Goal: Task Accomplishment & Management: Manage account settings

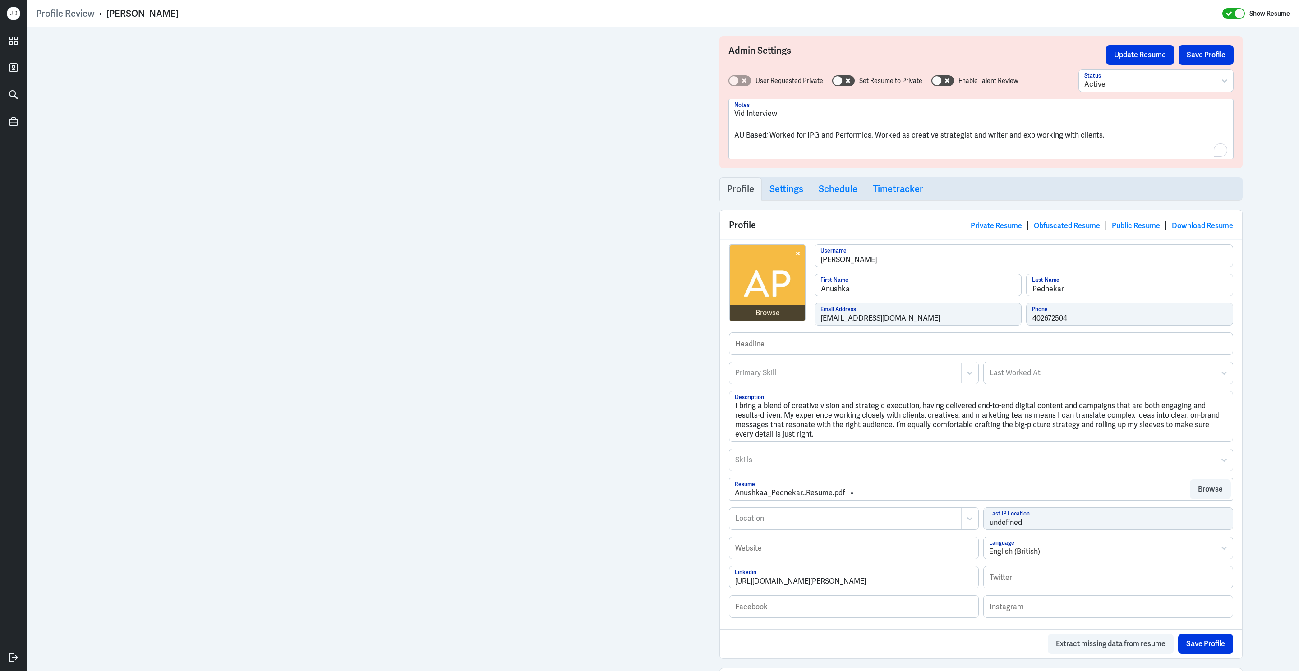
click at [1109, 135] on p "AU Based; Worked for IPG and Performics. Worked as creative strategist and writ…" at bounding box center [980, 135] width 493 height 11
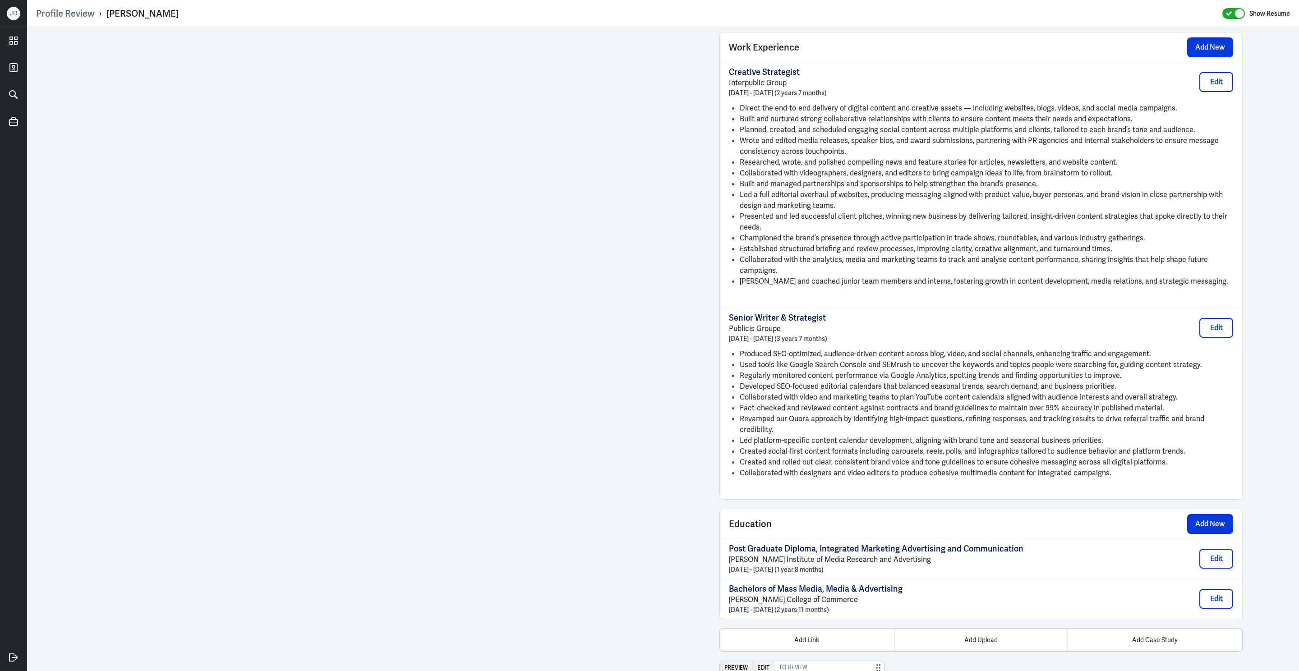
scroll to position [768, 0]
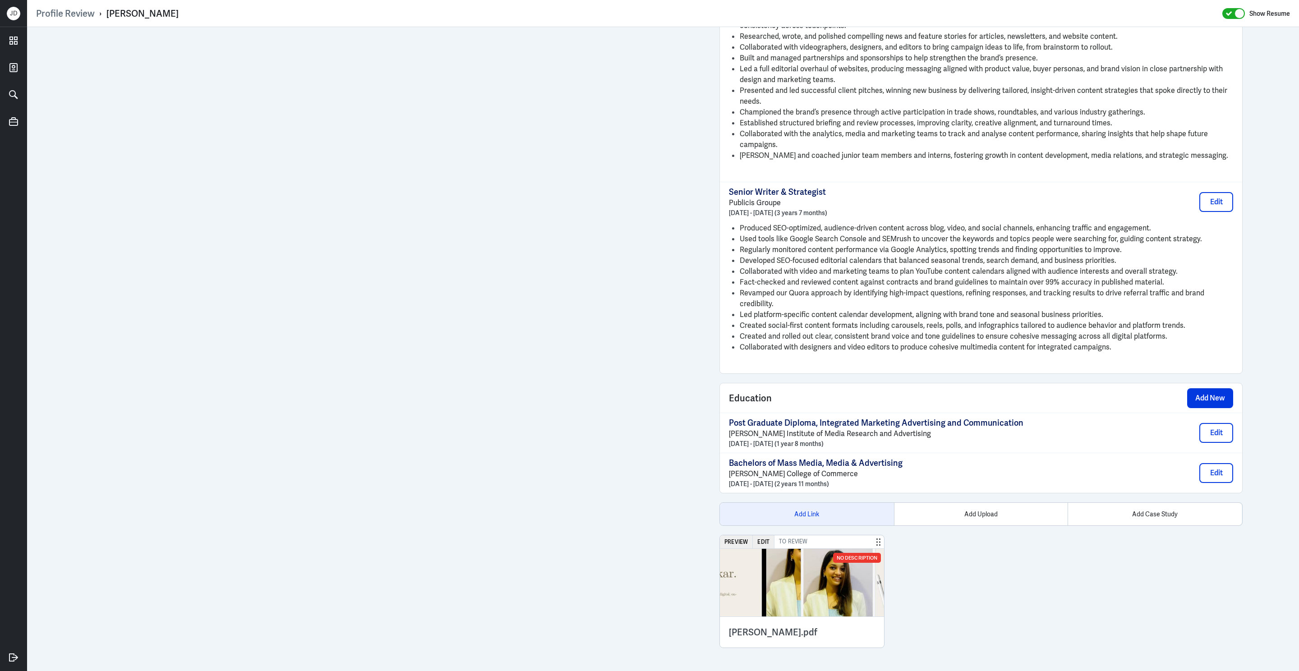
click at [794, 509] on div "Add Link" at bounding box center [807, 514] width 174 height 23
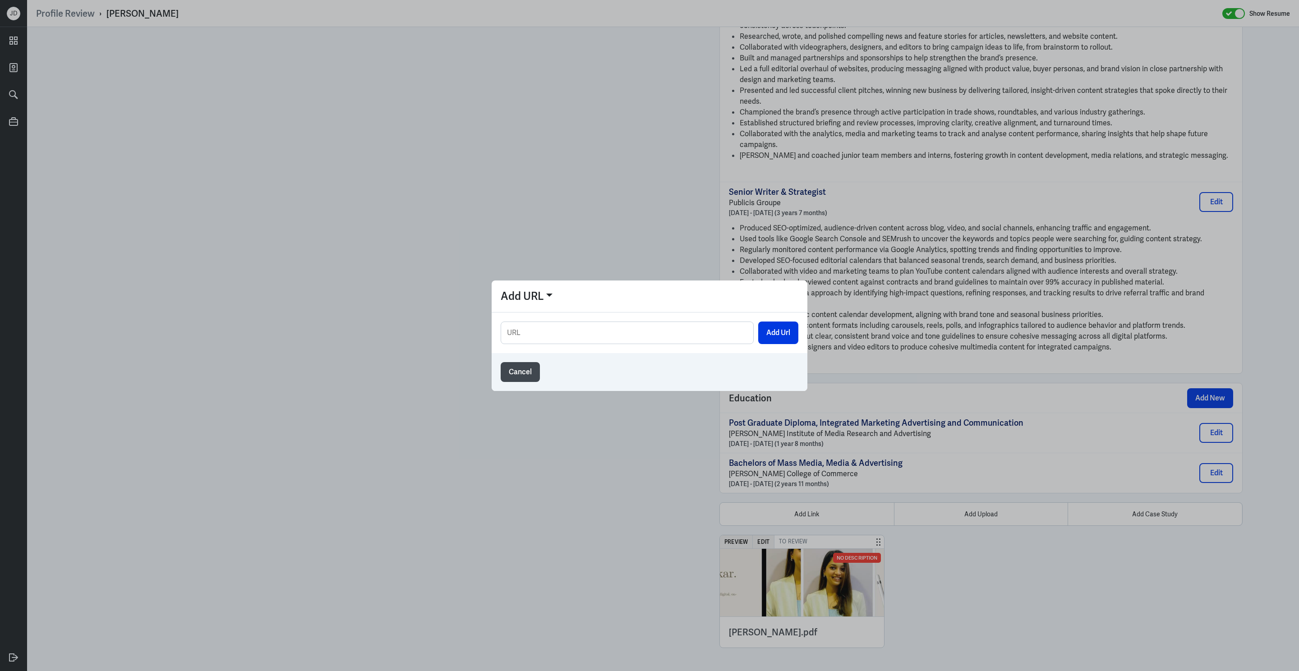
click at [684, 337] on input "text" at bounding box center [627, 333] width 252 height 22
type input "[URL][DOMAIN_NAME]"
click at [809, 336] on div at bounding box center [649, 335] width 1299 height 671
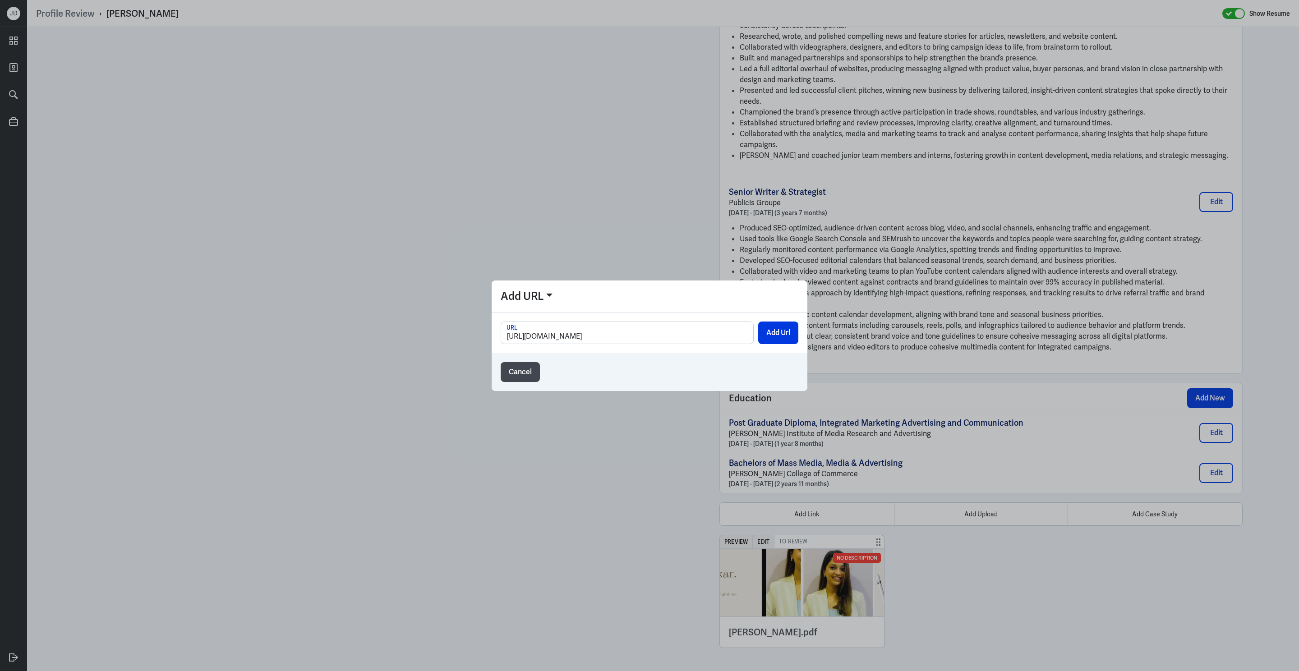
click at [757, 330] on div "[URL][DOMAIN_NAME] URL Add Url" at bounding box center [650, 333] width 298 height 23
click at [767, 331] on button "Add Url" at bounding box center [778, 333] width 40 height 23
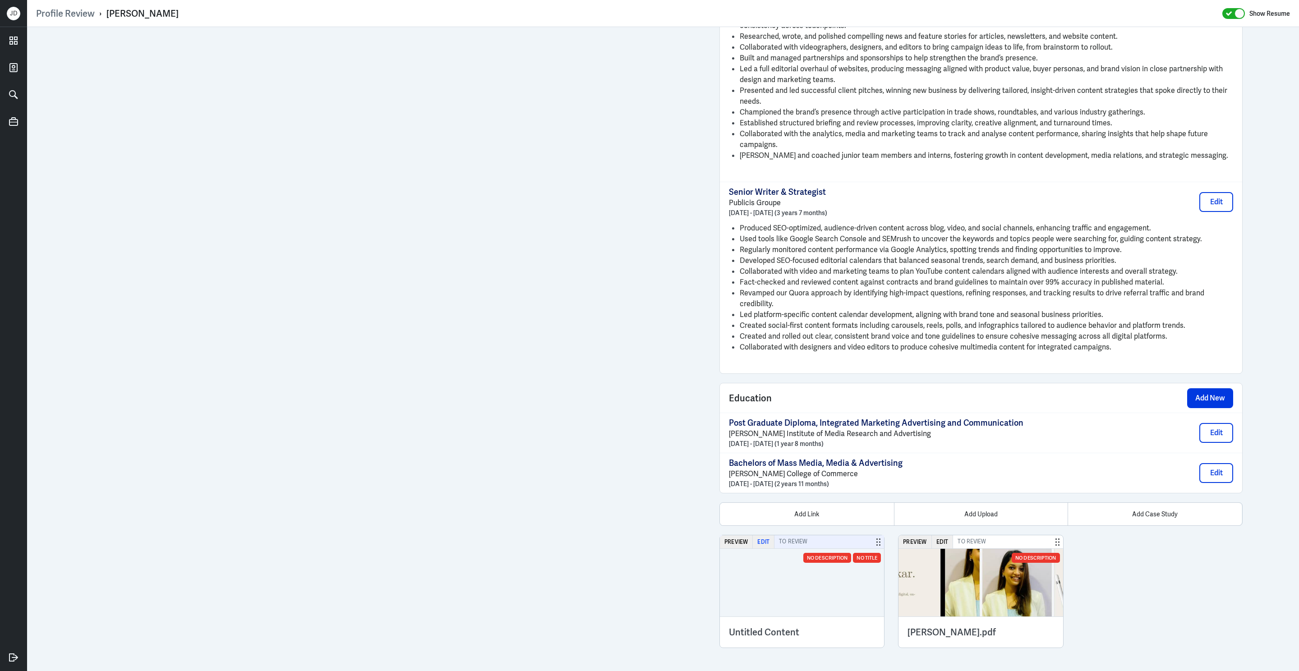
click at [765, 540] on button "Edit" at bounding box center [764, 541] width 22 height 13
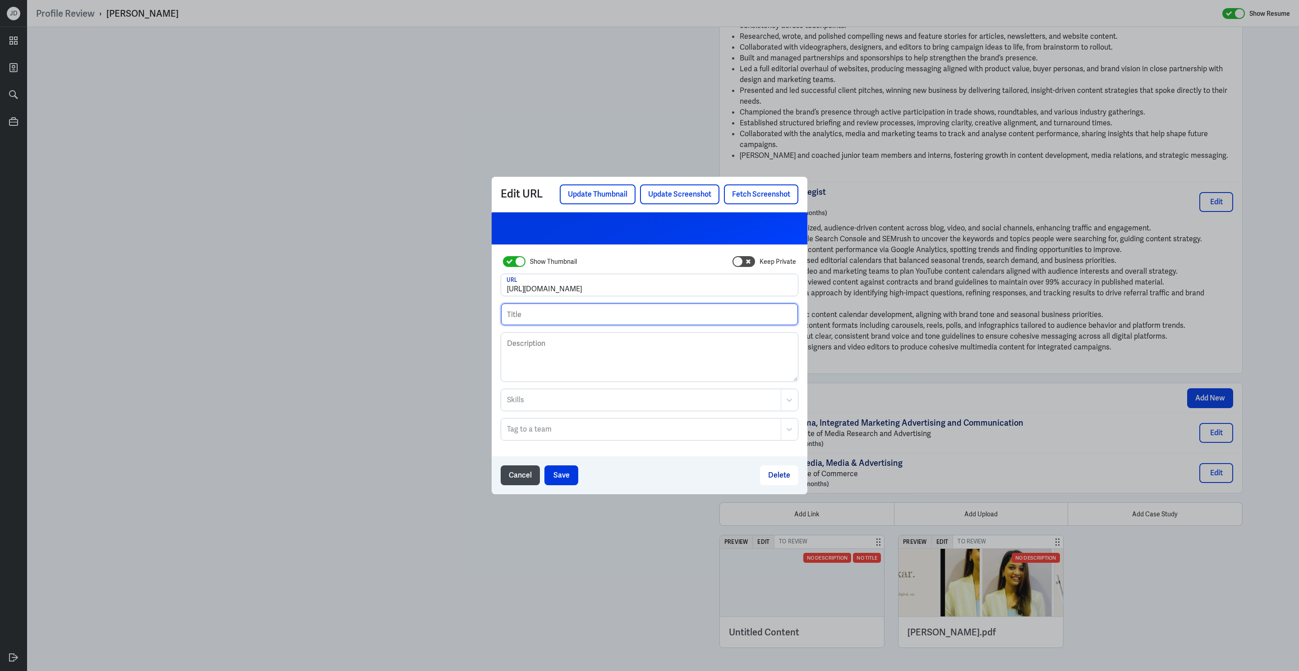
click at [516, 313] on input "text" at bounding box center [649, 315] width 297 height 22
type input "Vid Interview - [PERSON_NAME]"
click at [567, 475] on button "Save" at bounding box center [561, 475] width 34 height 20
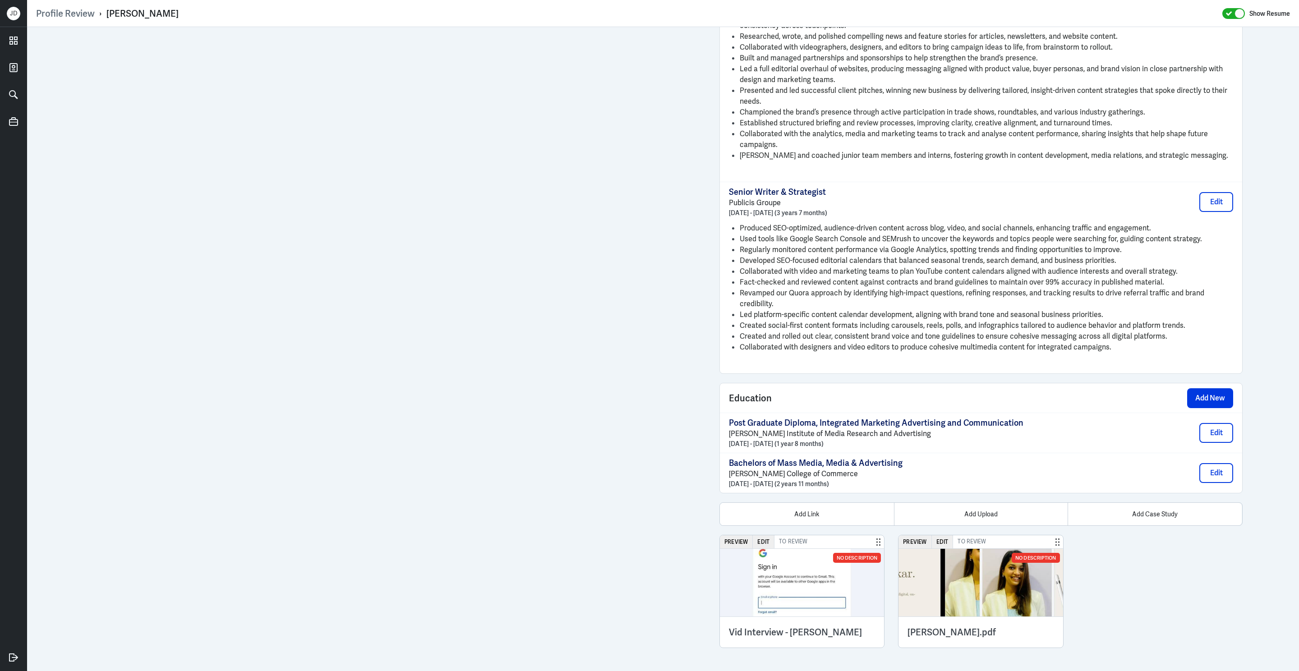
click at [1136, 588] on div "Preview Edit To Review No Description Vid Interview - [PERSON_NAME] Preview Edi…" at bounding box center [980, 592] width 523 height 114
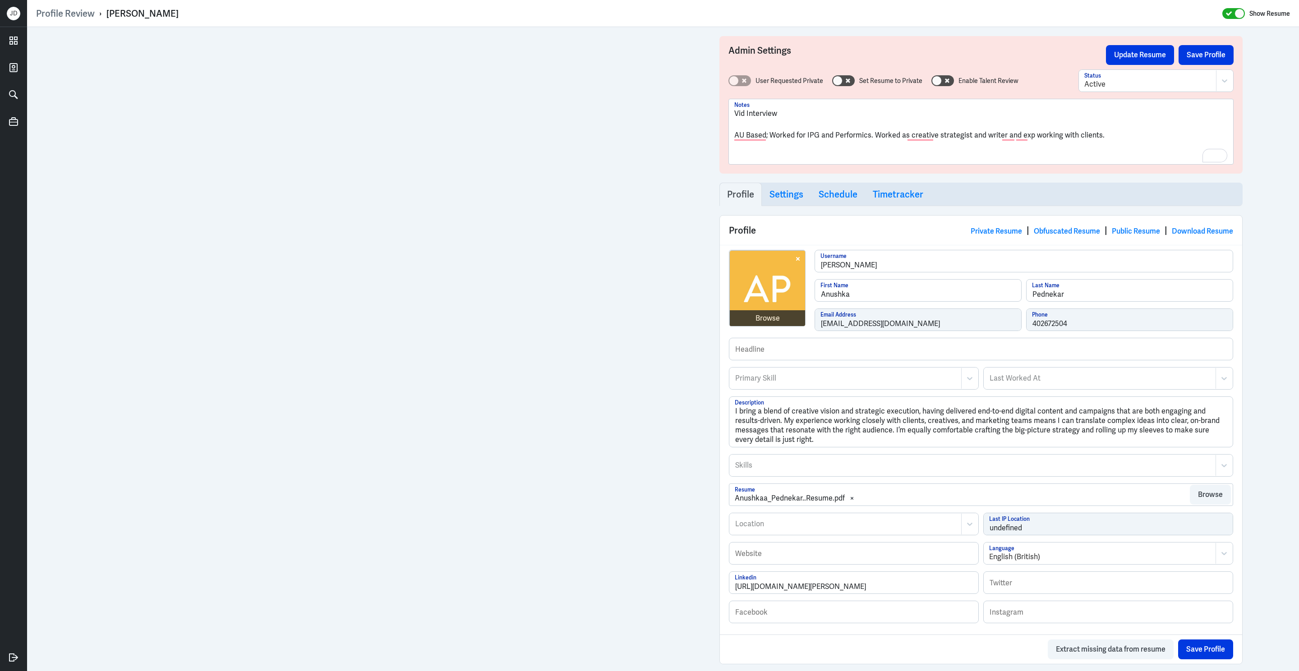
click at [832, 152] on p "To enrich screen reader interactions, please activate Accessibility in Grammarl…" at bounding box center [980, 157] width 493 height 11
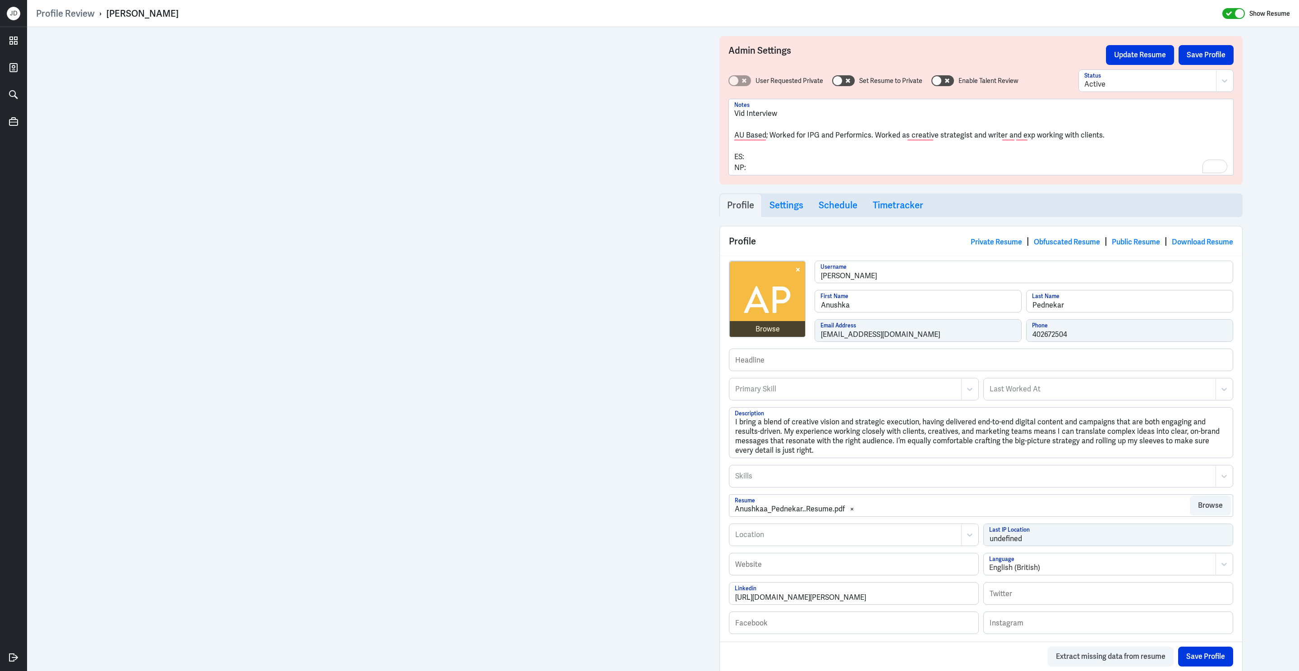
click at [784, 154] on p "ES:" at bounding box center [980, 157] width 493 height 11
drag, startPoint x: 747, startPoint y: 157, endPoint x: 797, endPoint y: 157, distance: 49.6
click at [797, 157] on p "ES: [DATE] , and my salary expectation is AUD 100,000" at bounding box center [980, 157] width 493 height 11
click at [780, 168] on p "NP:" at bounding box center [980, 167] width 493 height 11
drag, startPoint x: 748, startPoint y: 161, endPoint x: 844, endPoint y: 161, distance: 96.1
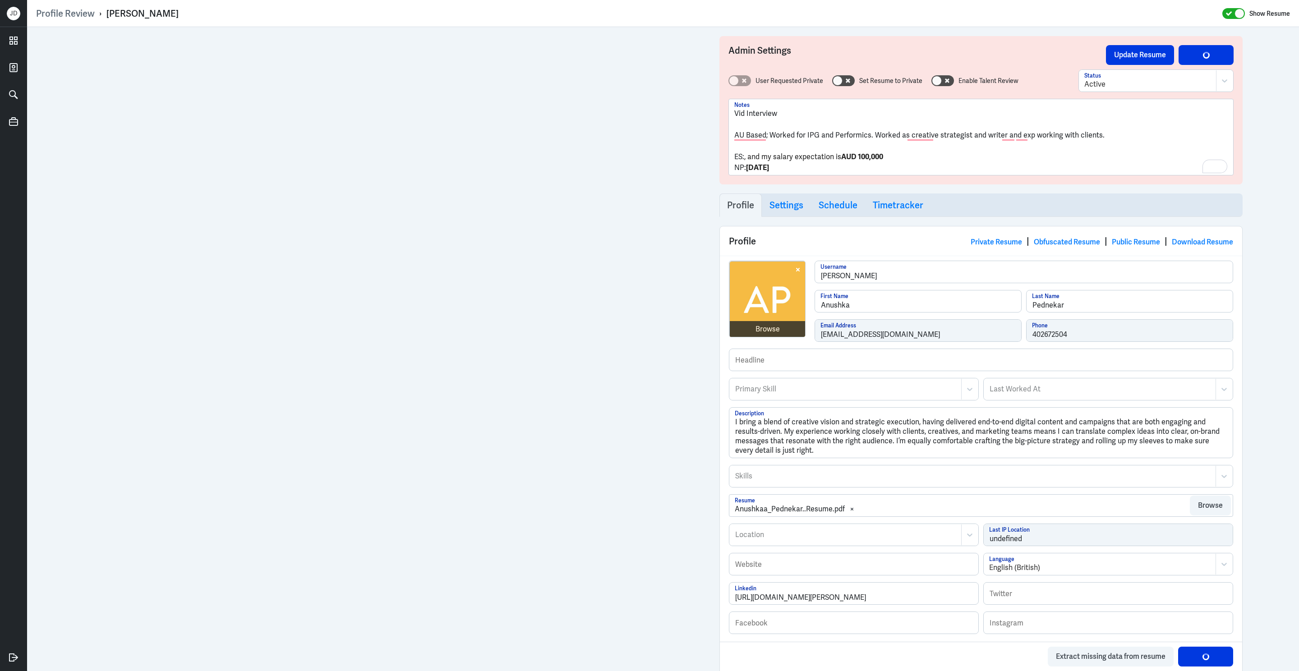
click at [844, 161] on p "ES: , and my salary expectation is AUD 100,000" at bounding box center [980, 157] width 493 height 11
click at [800, 156] on p "ES: AUD 100,000" at bounding box center [980, 157] width 493 height 11
drag, startPoint x: 736, startPoint y: 138, endPoint x: 733, endPoint y: 100, distance: 38.0
click at [733, 100] on div "Vid Interview AU Based; Worked for IPG and Performics. Worked as creative strat…" at bounding box center [981, 137] width 504 height 76
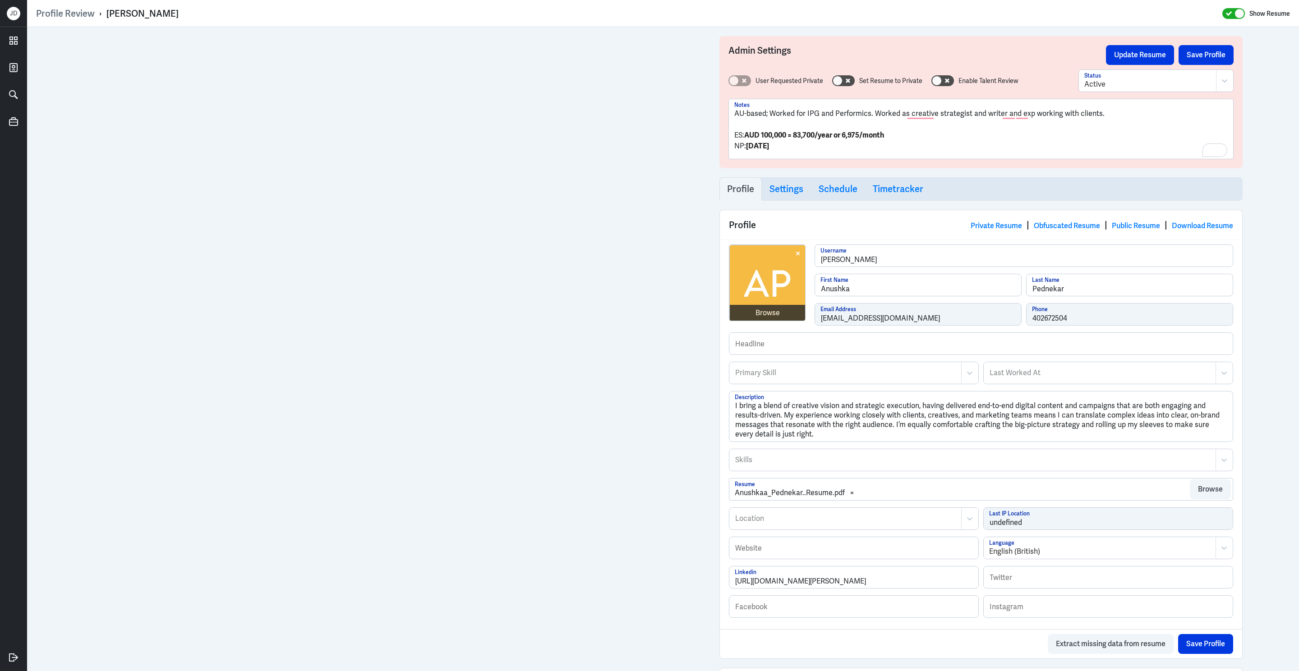
click at [1108, 113] on p "AU-based; Worked for IPG and Performics. Worked as creative strategist and writ…" at bounding box center [980, 113] width 493 height 11
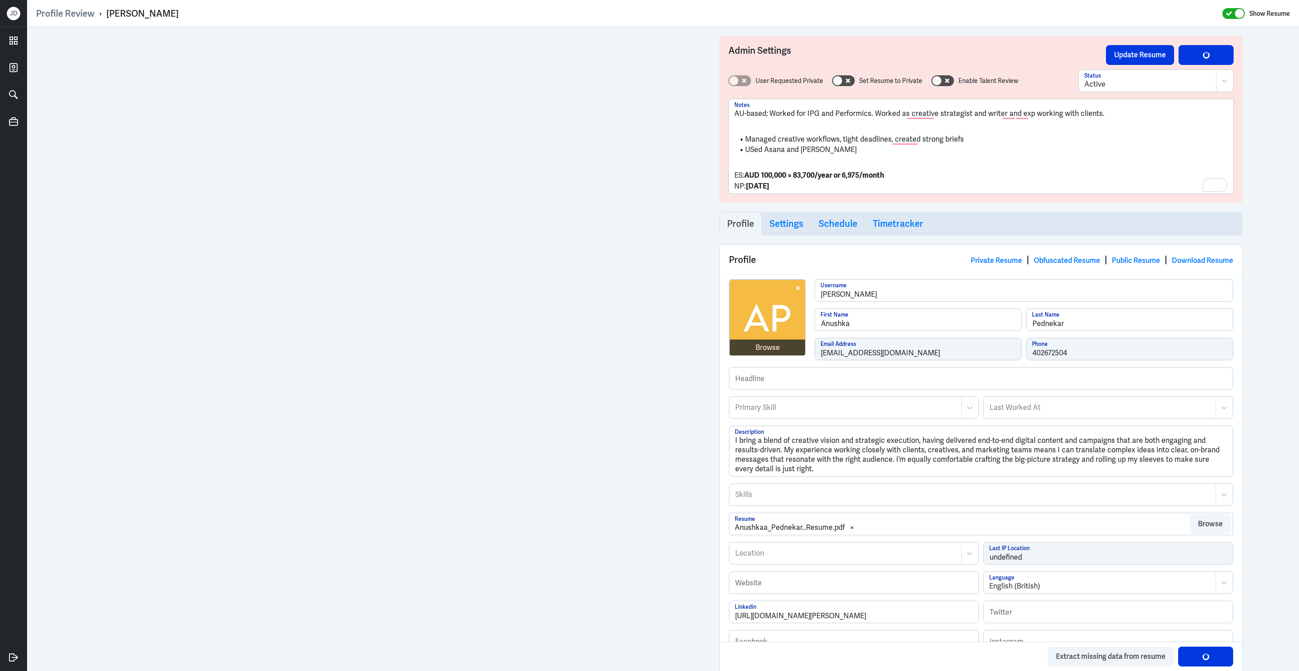
click at [753, 153] on li "USed Asana and [PERSON_NAME]" at bounding box center [980, 150] width 493 height 10
click at [744, 140] on li "Managed creative workflows, tight deadlines, created strong briefs" at bounding box center [980, 139] width 493 height 10
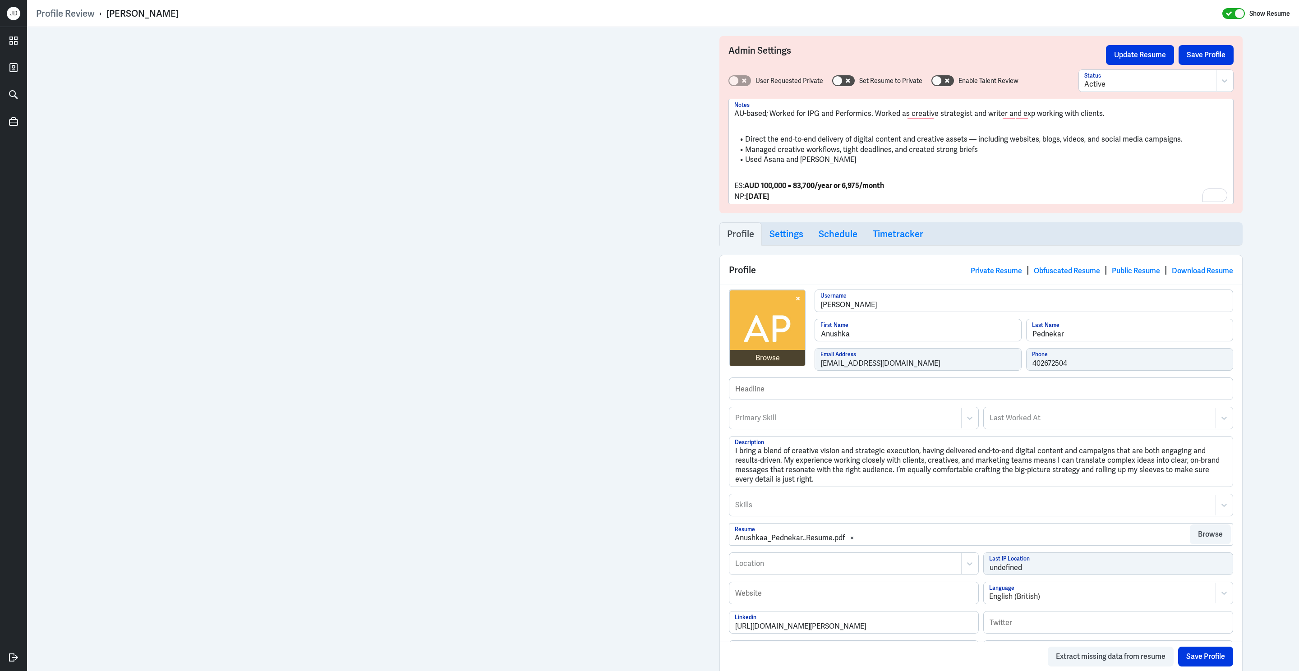
click at [885, 164] on li "Used Asana and [PERSON_NAME]" at bounding box center [980, 160] width 493 height 10
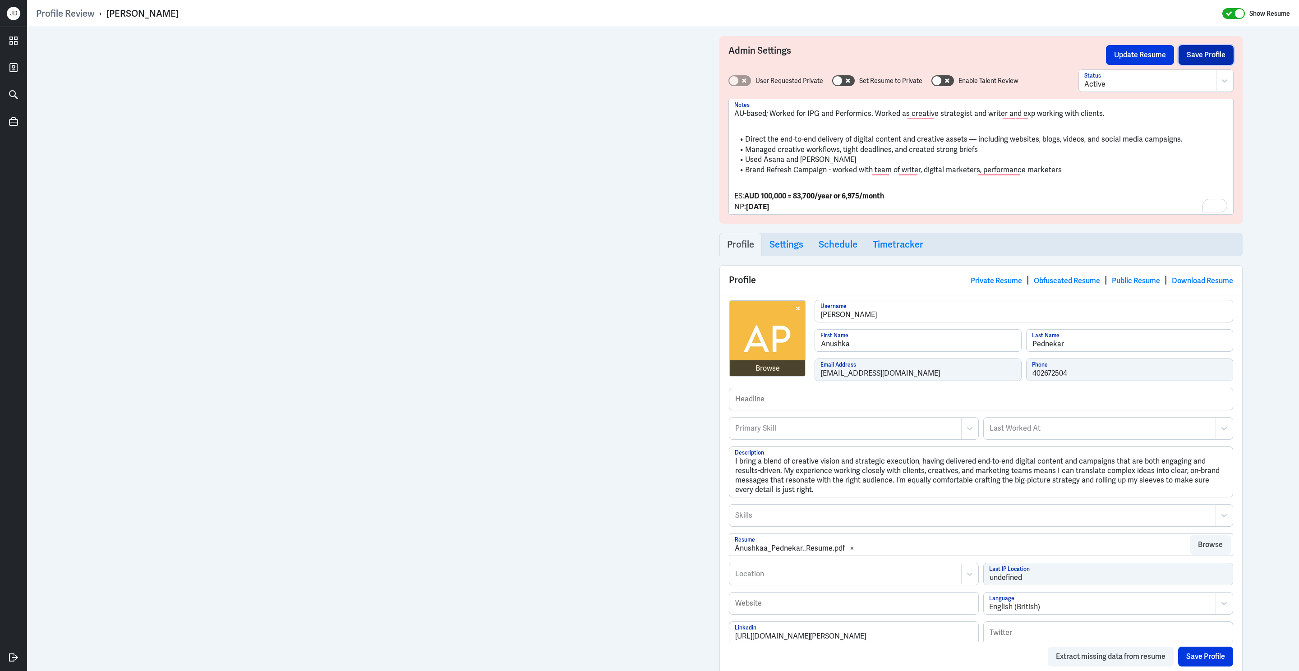
click at [1192, 59] on button "Save Profile" at bounding box center [1206, 55] width 55 height 20
drag, startPoint x: 106, startPoint y: 14, endPoint x: 220, endPoint y: 14, distance: 113.7
click at [220, 14] on div "Profile Review › [PERSON_NAME] Show Resume" at bounding box center [663, 14] width 1254 height 12
copy div "[PERSON_NAME]"
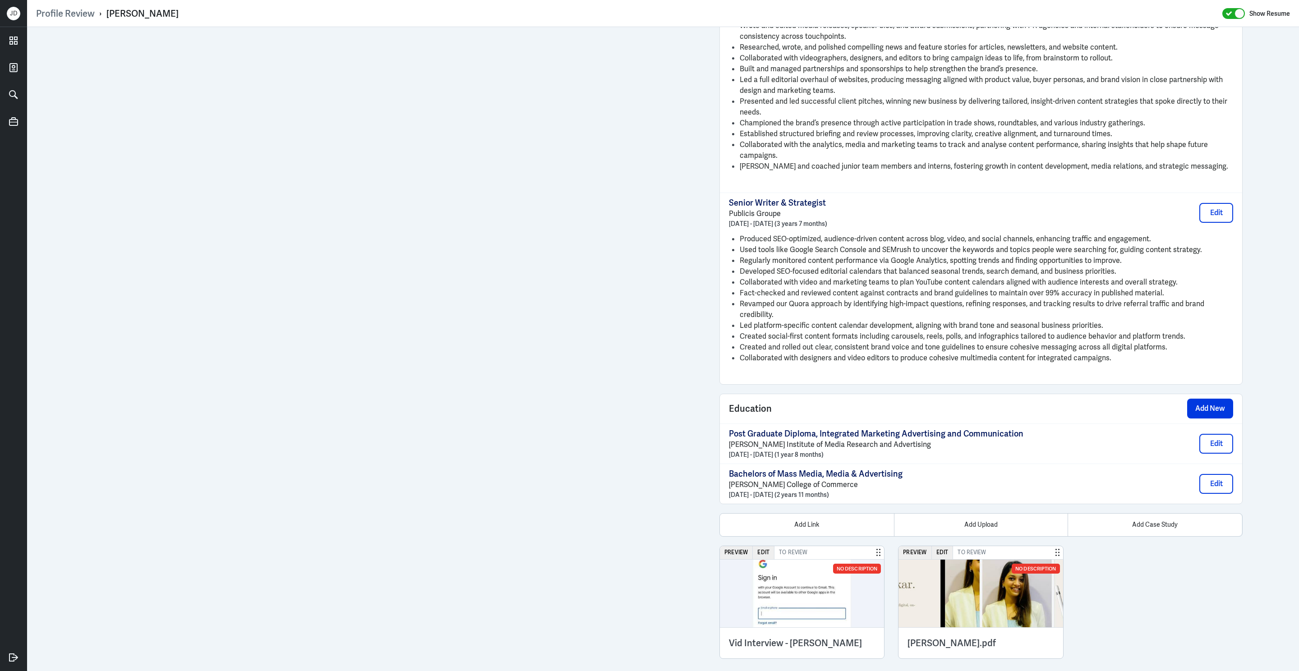
scroll to position [818, 0]
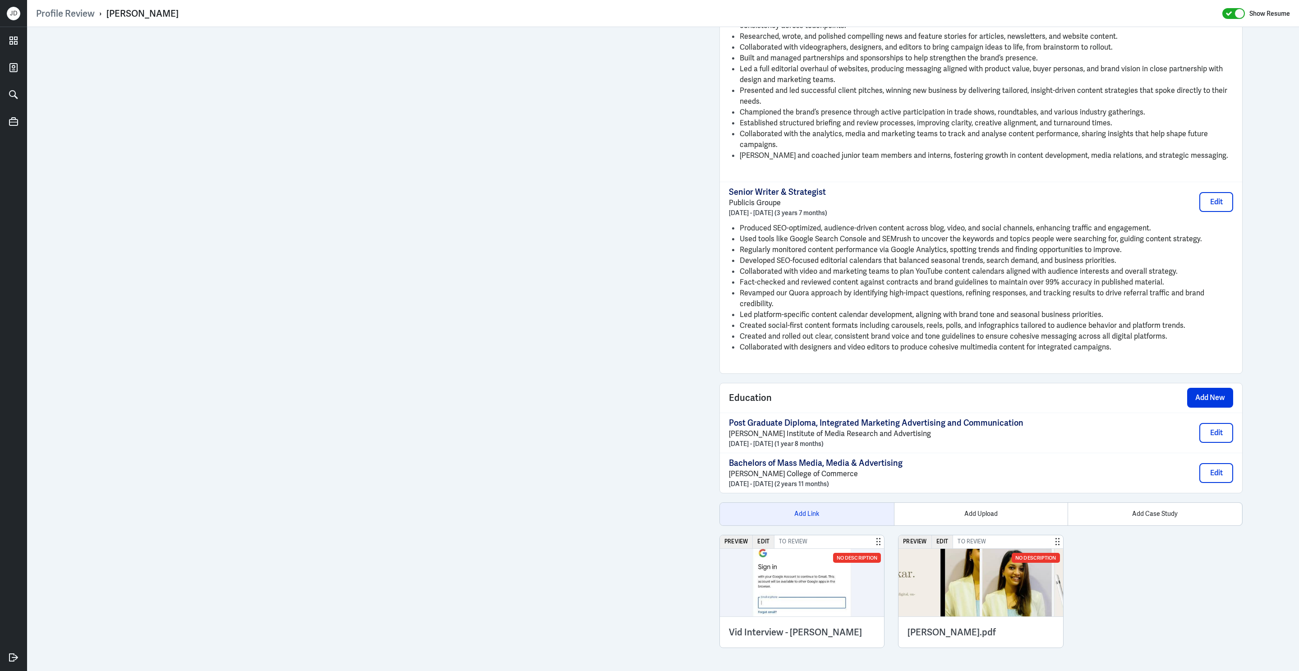
click at [802, 508] on div "Add Link" at bounding box center [807, 514] width 174 height 23
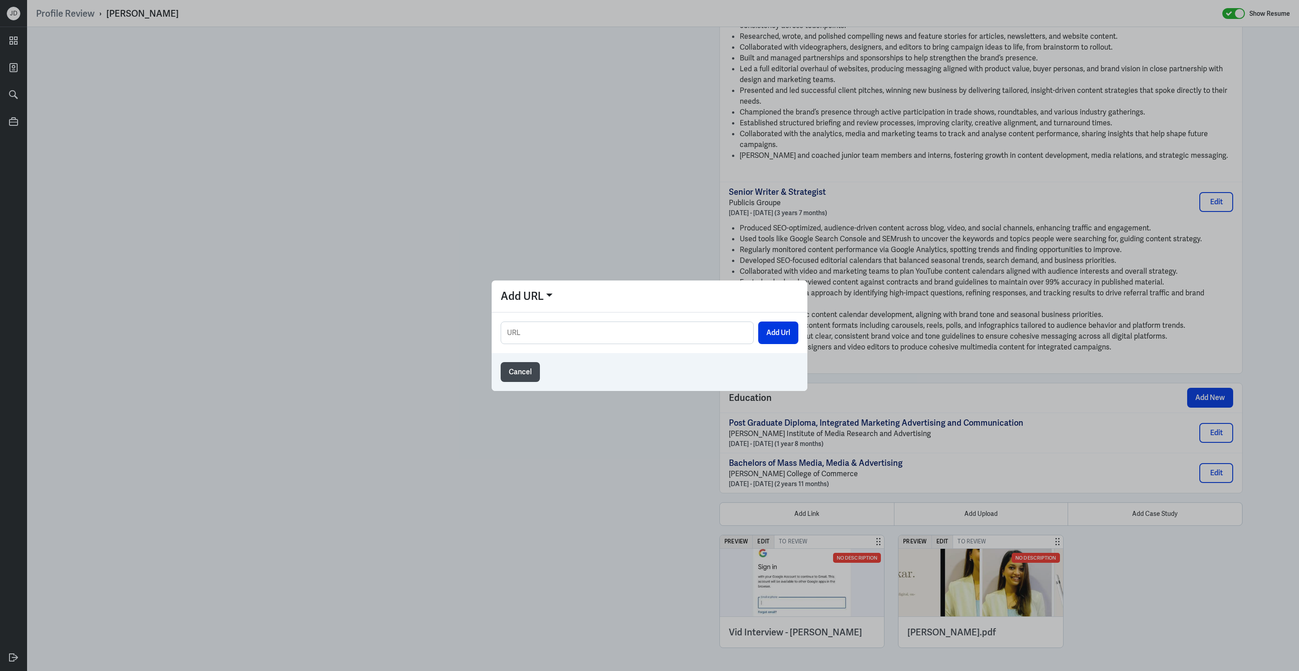
click at [644, 337] on input "text" at bounding box center [627, 333] width 252 height 22
type input "[URL][DOMAIN_NAME]"
click at [788, 332] on button "Add Url" at bounding box center [778, 333] width 40 height 23
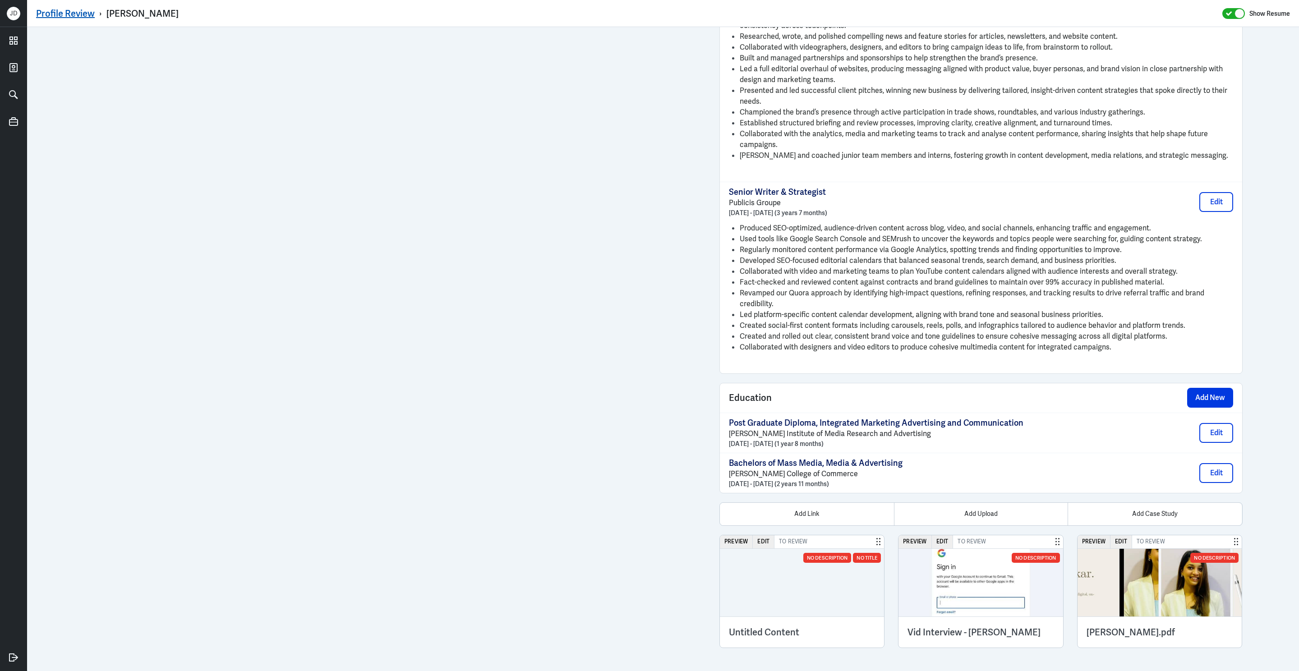
scroll to position [803, 0]
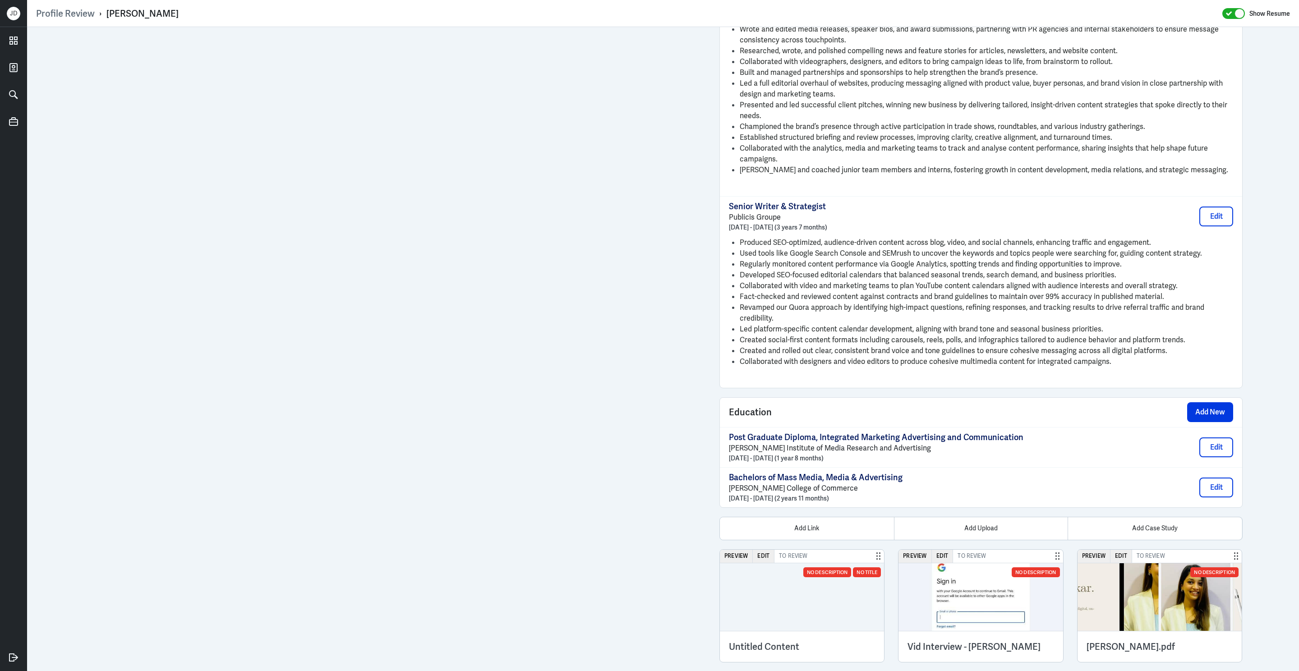
drag, startPoint x: 107, startPoint y: 16, endPoint x: 198, endPoint y: 18, distance: 90.7
click at [198, 18] on div "Profile Review › [PERSON_NAME] Show Resume" at bounding box center [663, 14] width 1254 height 12
copy div "[PERSON_NAME]"
